Goal: Information Seeking & Learning: Check status

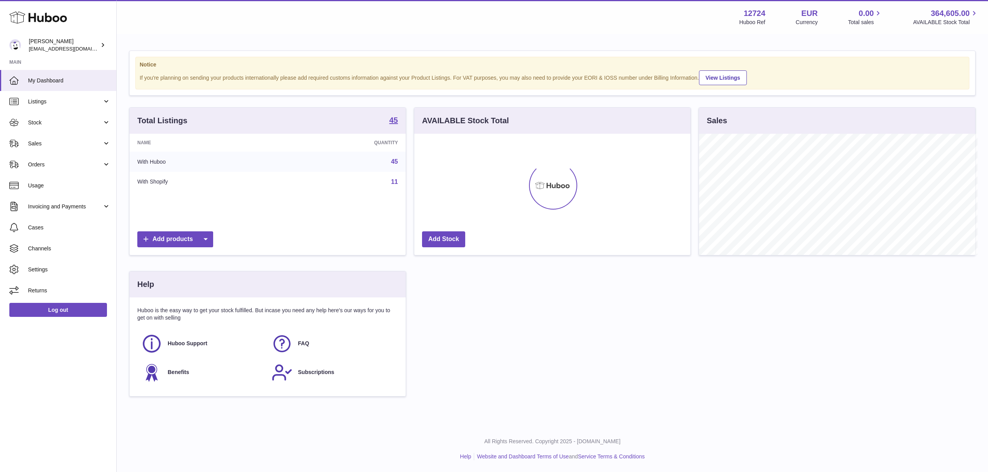
scroll to position [388916, 388762]
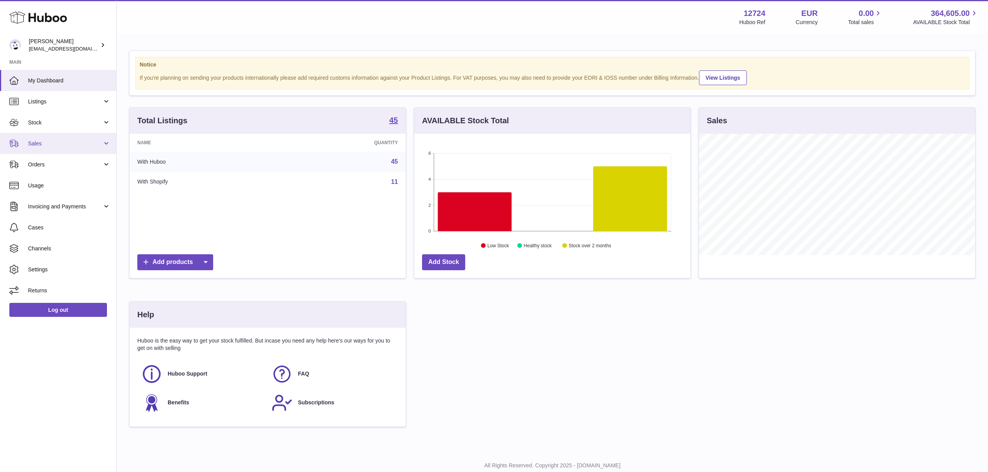
click at [41, 145] on span "Sales" at bounding box center [65, 143] width 74 height 7
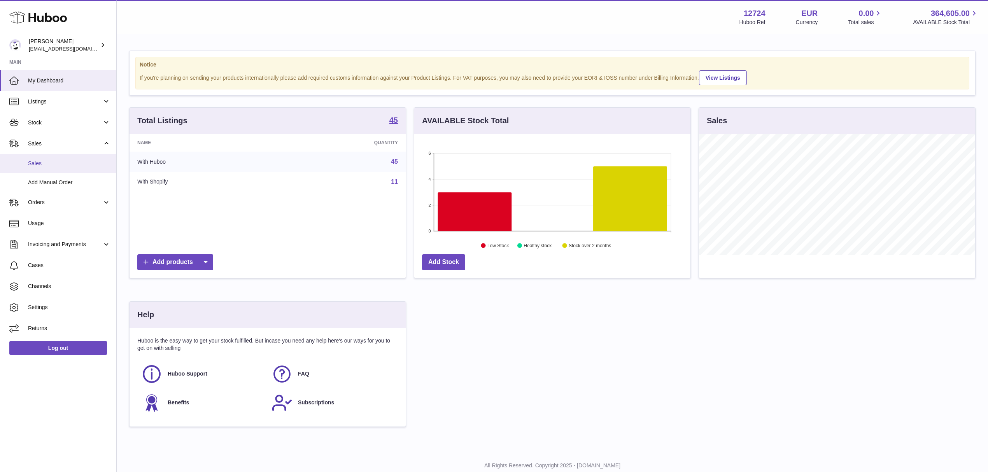
click at [44, 161] on span "Sales" at bounding box center [69, 163] width 82 height 7
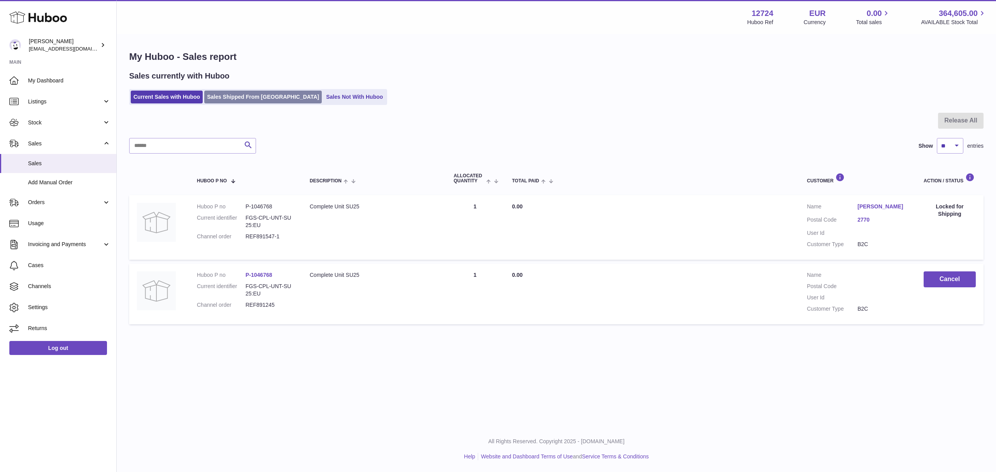
click at [220, 100] on link "Sales Shipped From [GEOGRAPHIC_DATA]" at bounding box center [262, 97] width 117 height 13
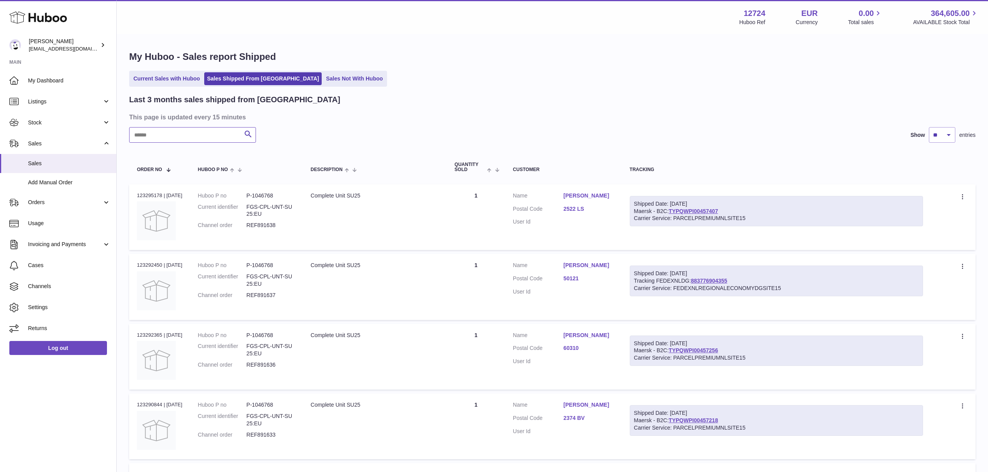
click at [139, 133] on input "text" at bounding box center [192, 135] width 127 height 16
paste input "*********"
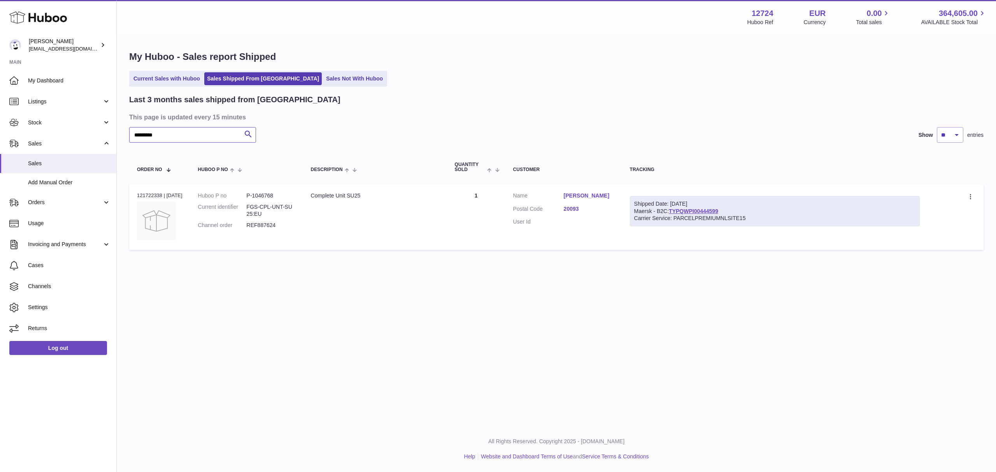
type input "*********"
click at [581, 193] on link "Dalia Croce" at bounding box center [589, 195] width 51 height 7
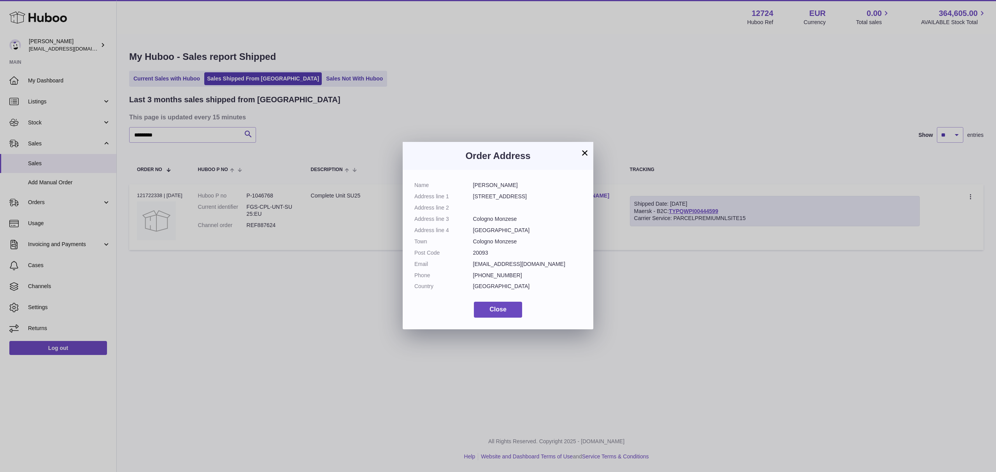
drag, startPoint x: 472, startPoint y: 196, endPoint x: 526, endPoint y: 196, distance: 53.7
click at [526, 196] on dd "Via repubblica 43" at bounding box center [527, 196] width 109 height 7
click at [719, 294] on div "× Order Address Name Dalia Croce Address line 1 Via repubblica 43 Address line …" at bounding box center [498, 236] width 996 height 472
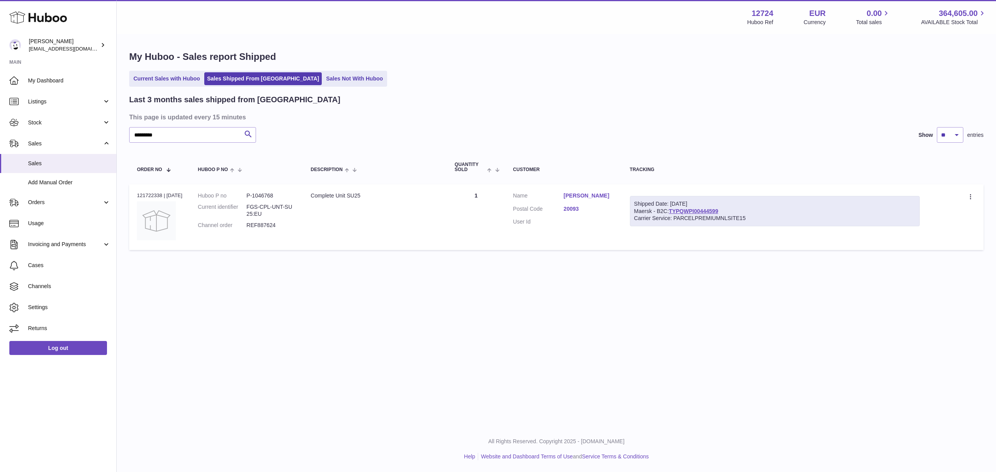
click at [576, 192] on link "Dalia Croce" at bounding box center [589, 195] width 51 height 7
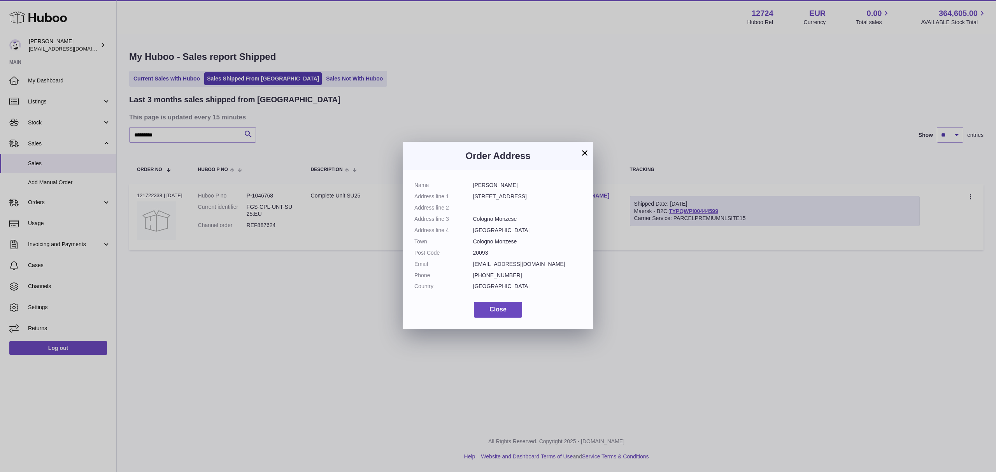
click at [584, 151] on button "×" at bounding box center [584, 152] width 9 height 9
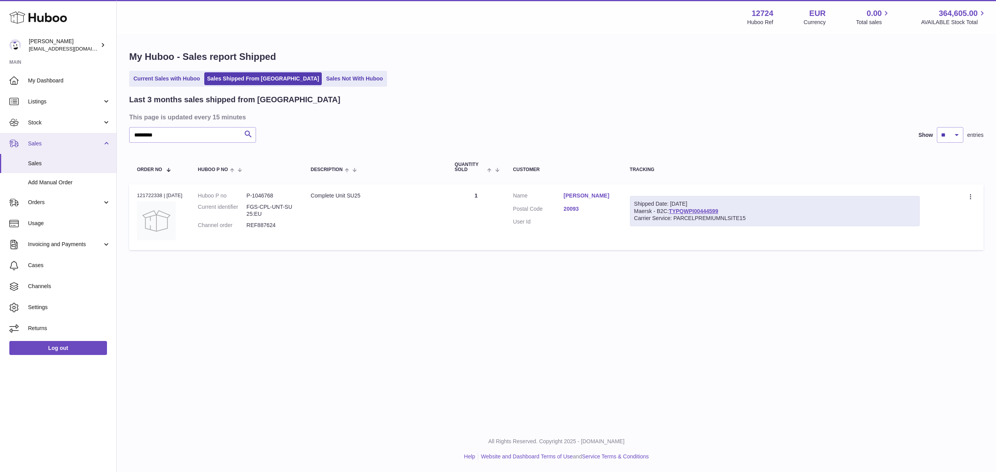
click at [49, 144] on span "Sales" at bounding box center [65, 143] width 74 height 7
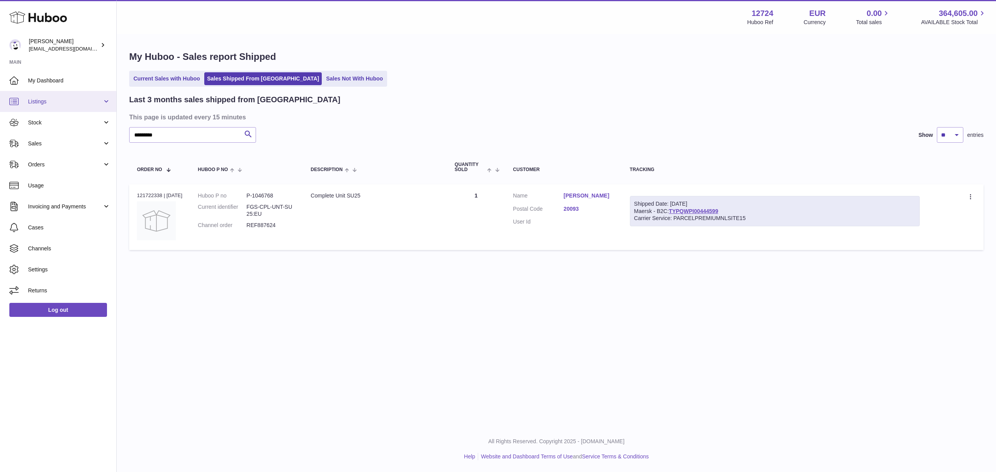
click at [52, 100] on span "Listings" at bounding box center [65, 101] width 74 height 7
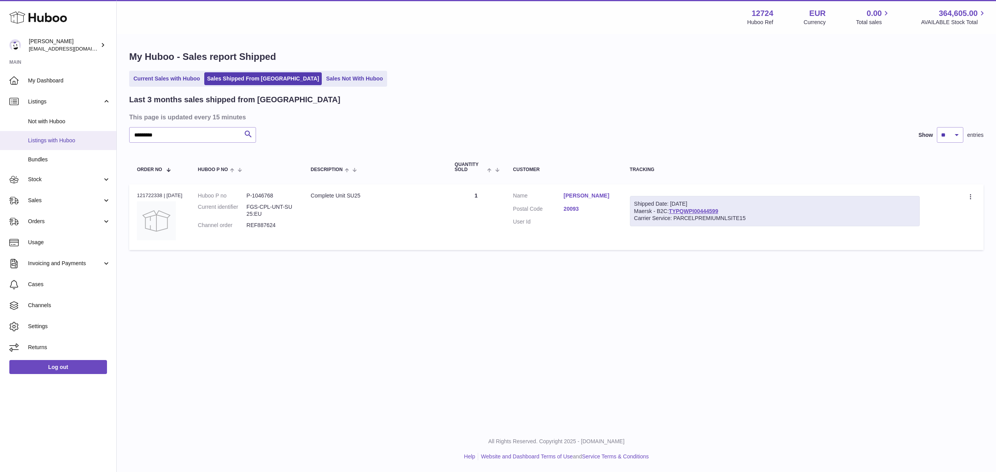
click at [51, 141] on span "Listings with Huboo" at bounding box center [69, 140] width 82 height 7
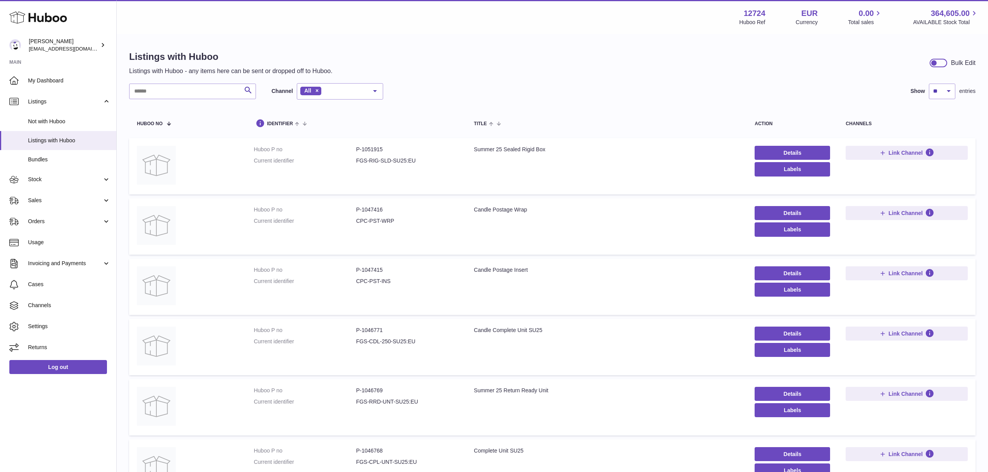
click at [367, 149] on dd "P-1051915" at bounding box center [407, 149] width 102 height 7
copy dd "1051915"
click at [157, 92] on input "text" at bounding box center [192, 92] width 127 height 16
click at [145, 89] on input "**" at bounding box center [192, 92] width 127 height 16
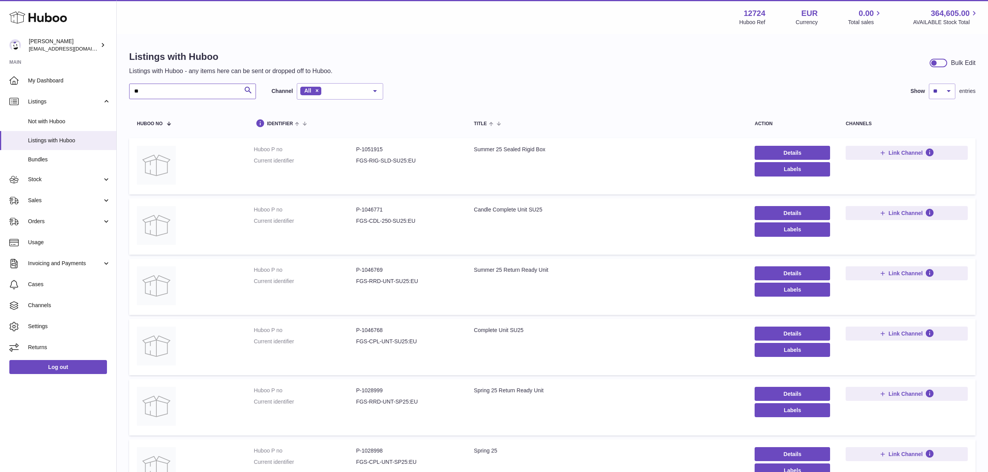
type input "*"
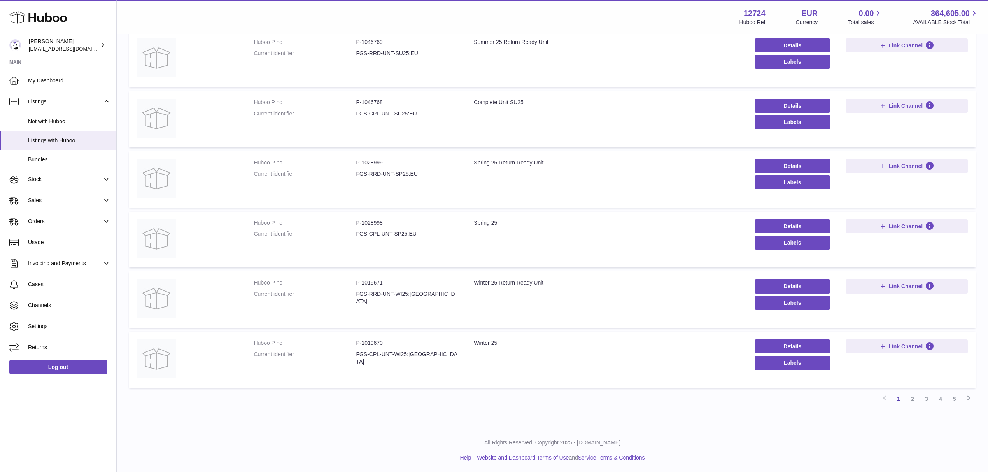
scroll to position [349, 0]
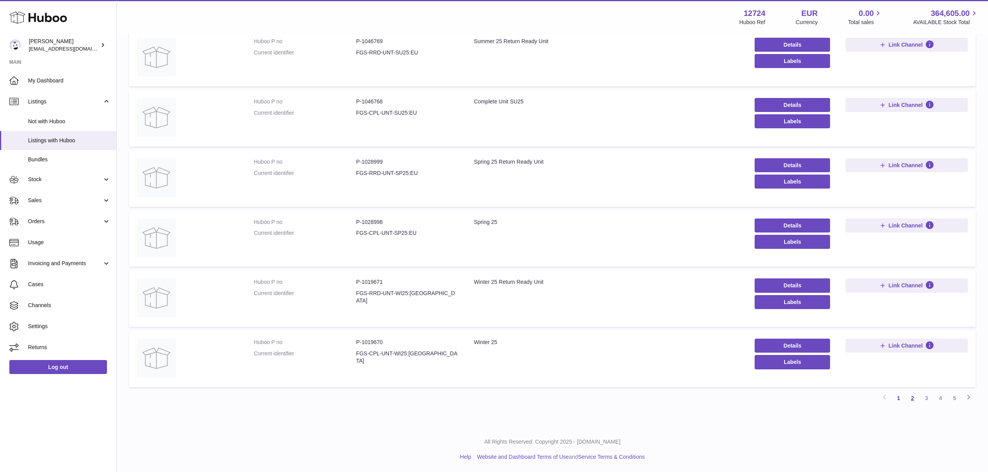
click at [914, 398] on link "2" at bounding box center [913, 398] width 14 height 14
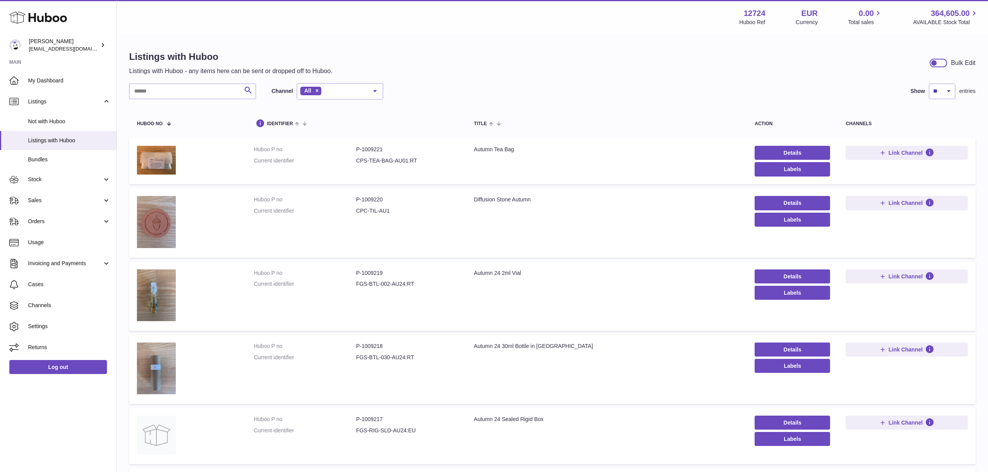
click at [505, 46] on div "Listings with Huboo Listings with Huboo - any items here can be sent or dropped…" at bounding box center [552, 430] width 871 height 791
